Goal: Navigation & Orientation: Find specific page/section

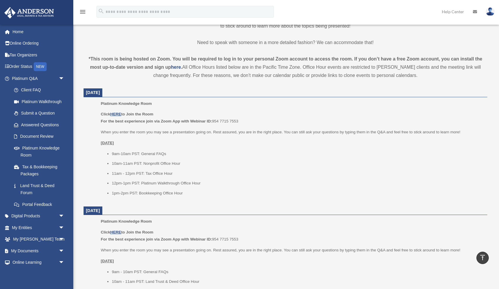
scroll to position [172, 0]
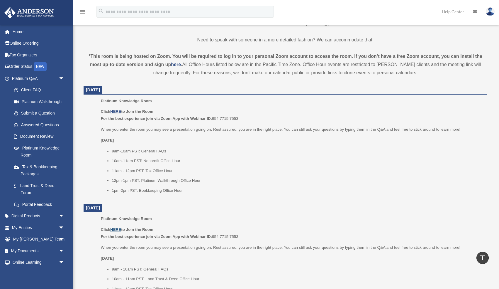
click at [115, 229] on u "HERE" at bounding box center [115, 229] width 11 height 4
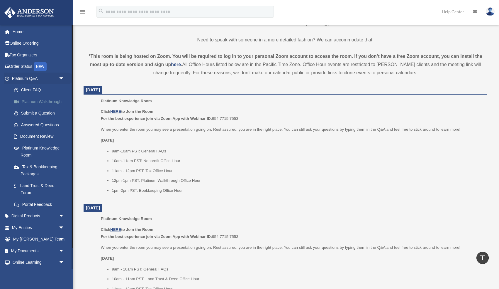
click at [24, 103] on link "Platinum Walkthrough" at bounding box center [40, 102] width 65 height 12
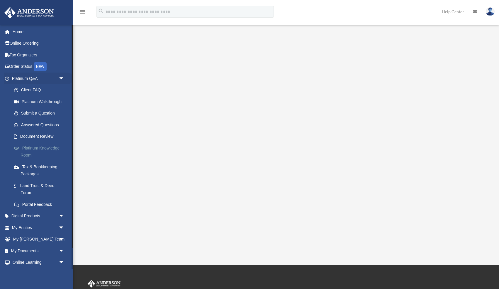
click at [31, 151] on link "Platinum Knowledge Room" at bounding box center [40, 151] width 65 height 19
click at [34, 150] on link "Platinum Knowledge Room" at bounding box center [40, 151] width 65 height 19
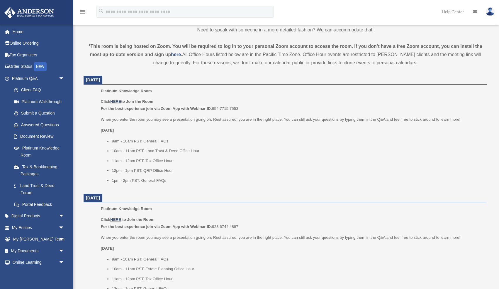
scroll to position [188, 0]
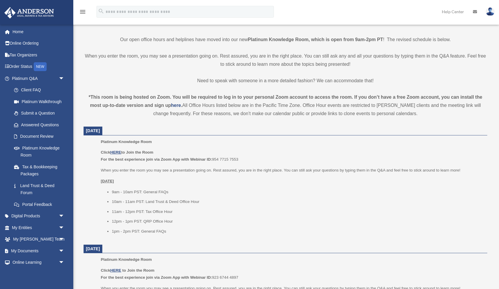
scroll to position [134, 0]
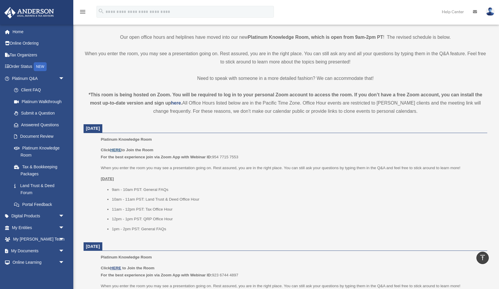
click at [116, 150] on u "HERE" at bounding box center [115, 150] width 11 height 4
